Goal: Book appointment/travel/reservation

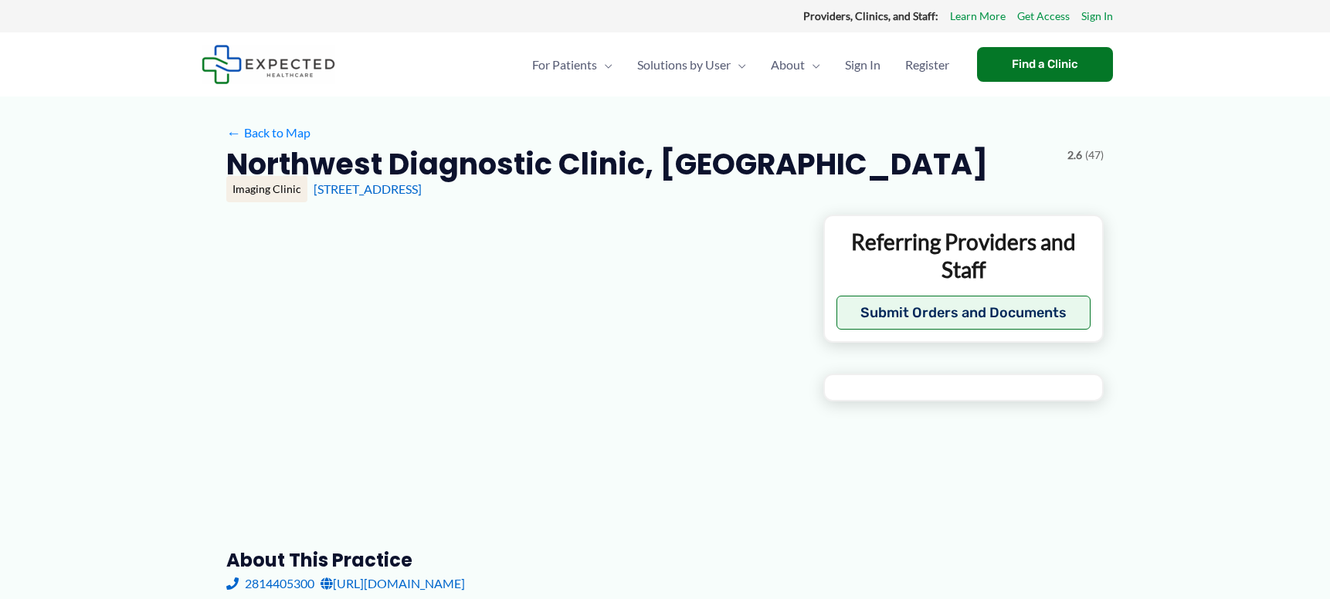
type input "**********"
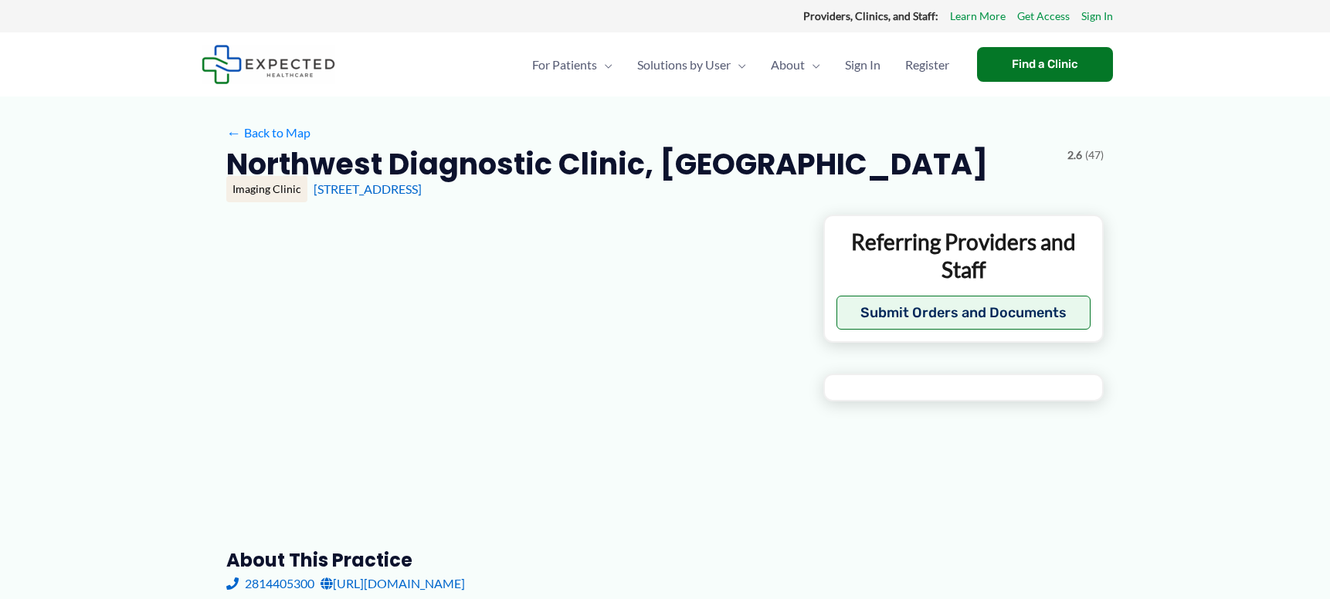
type input "**********"
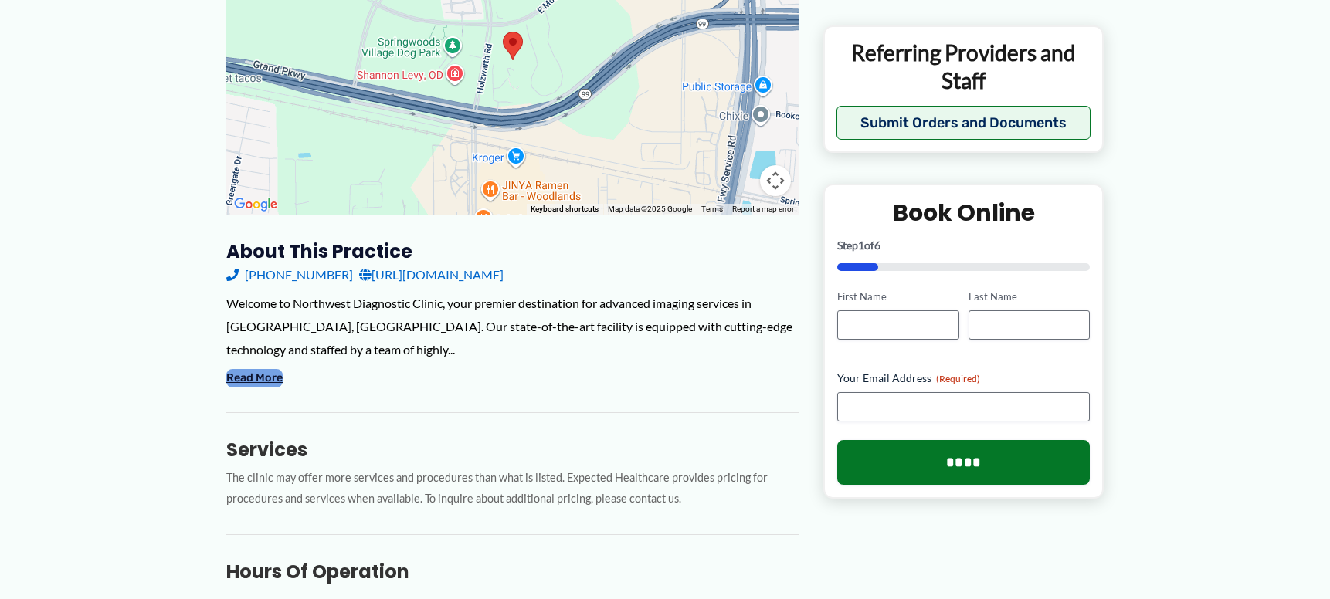
click at [273, 380] on button "Read More" at bounding box center [254, 378] width 56 height 19
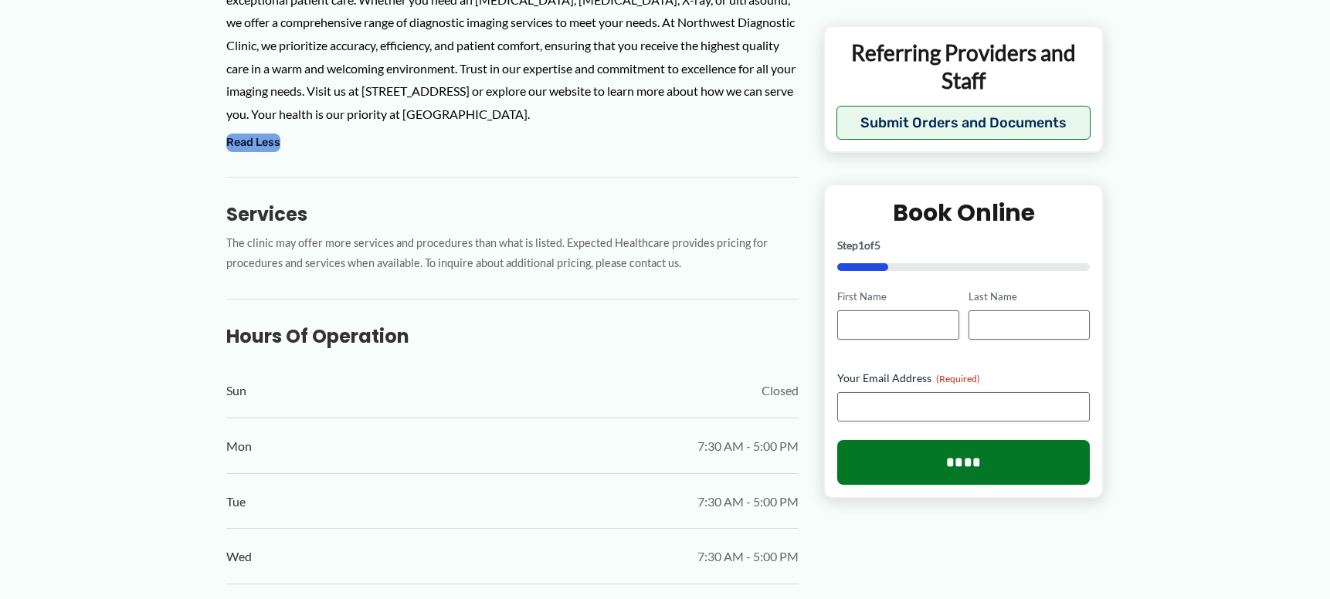
scroll to position [849, 0]
